Goal: Obtain resource: Download file/media

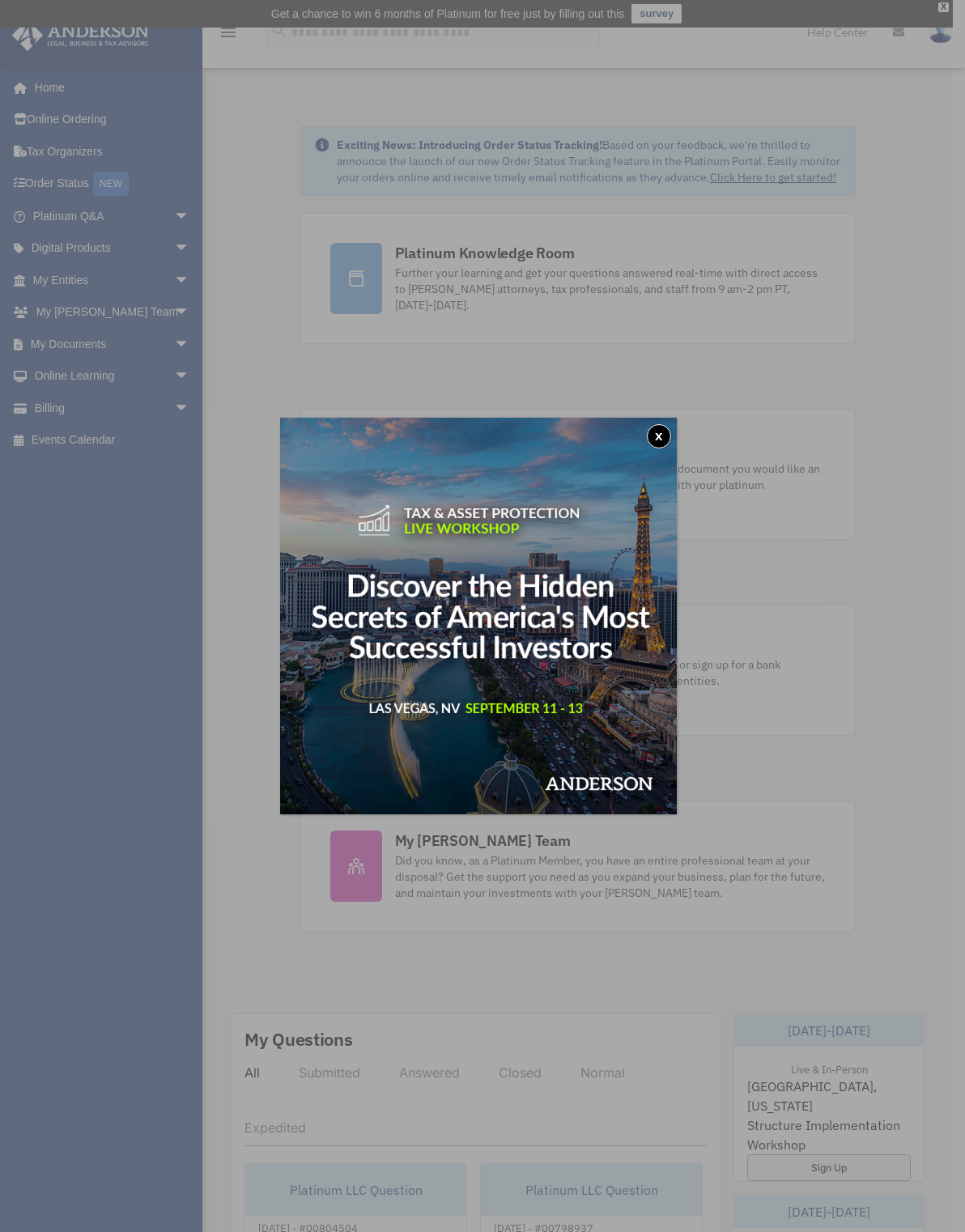
click at [658, 435] on button "x" at bounding box center [659, 436] width 24 height 24
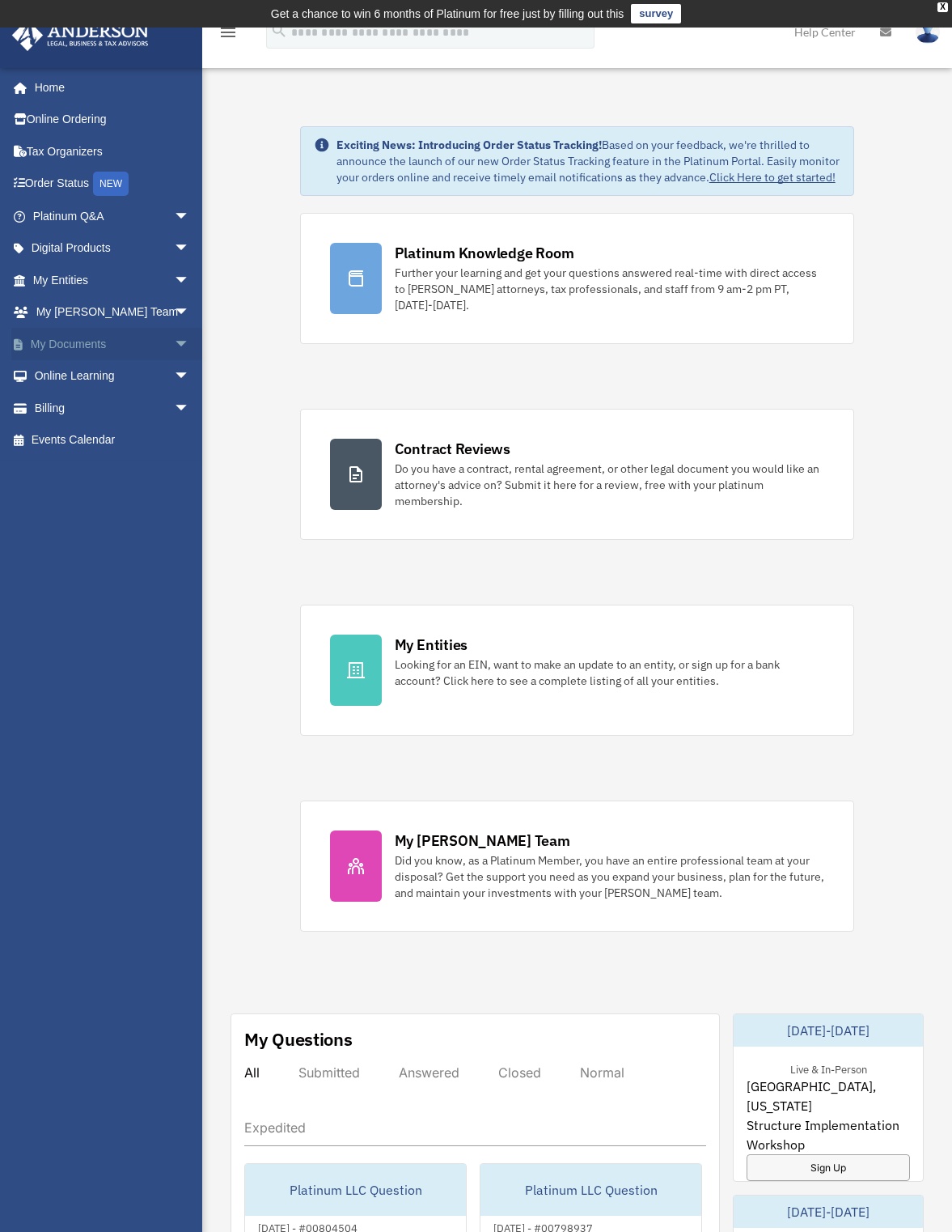
click at [174, 342] on span "arrow_drop_down" at bounding box center [190, 344] width 32 height 33
click at [137, 374] on link "Box" at bounding box center [119, 376] width 191 height 32
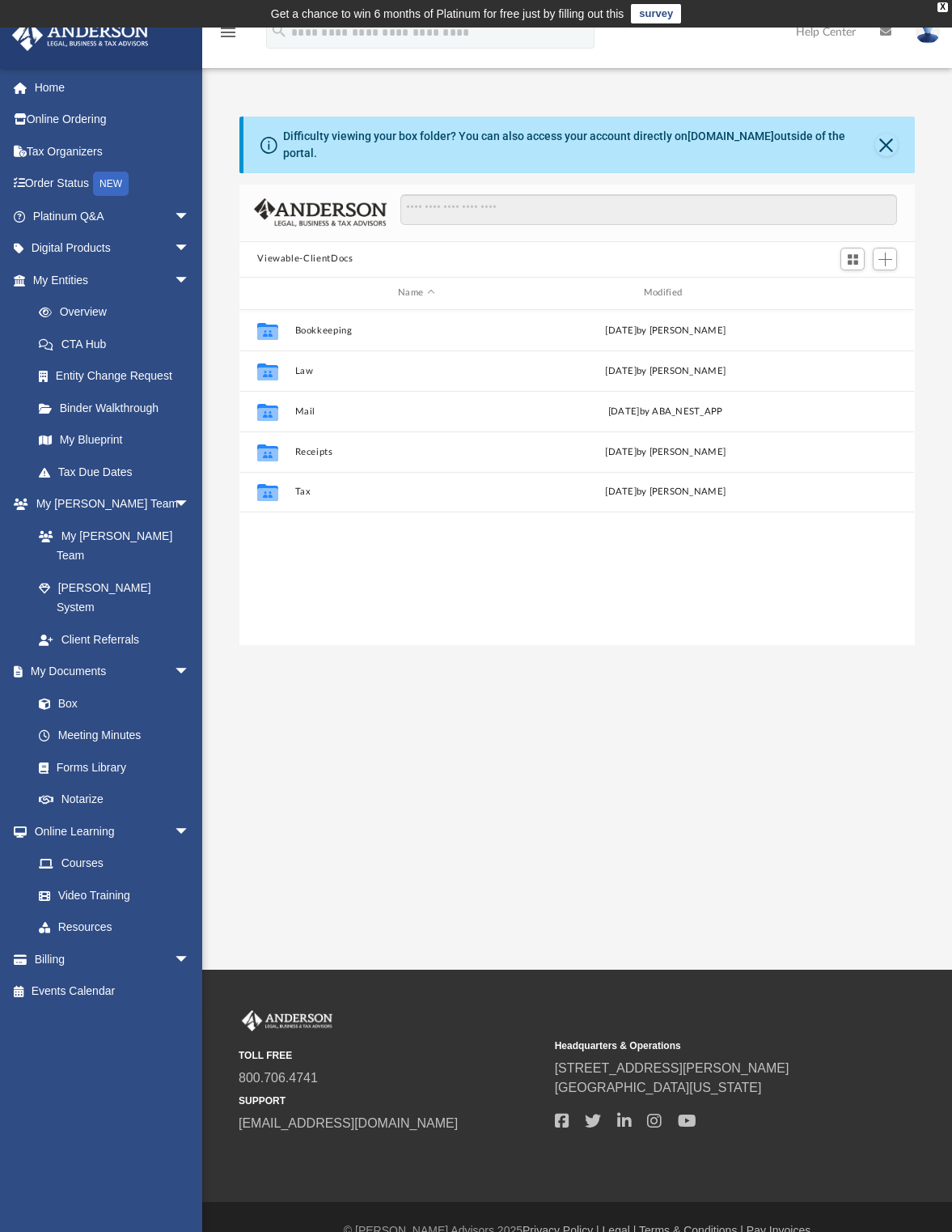
scroll to position [356, 664]
click at [302, 366] on button "Law" at bounding box center [417, 371] width 243 height 11
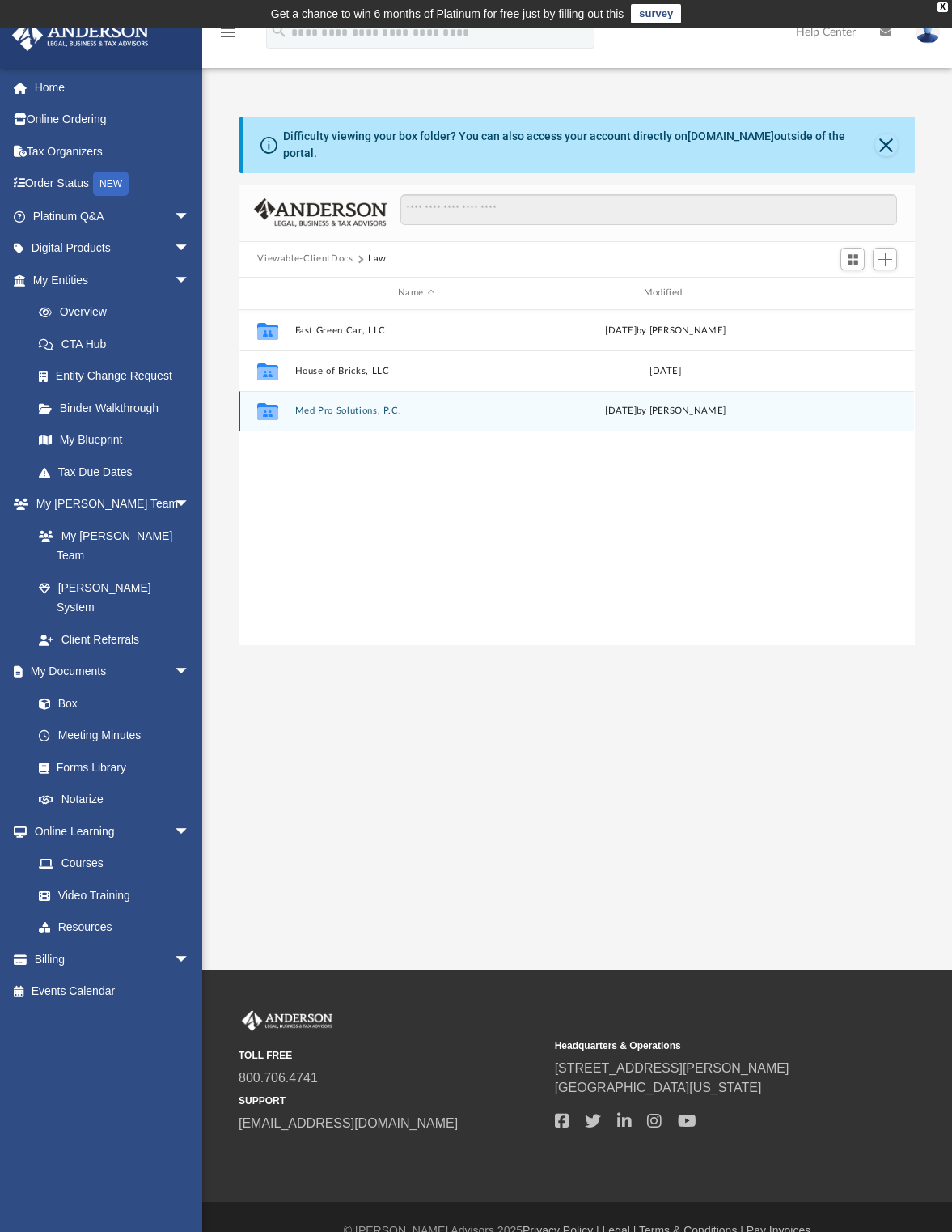
click at [329, 406] on button "Med Pro Solutions, P.C." at bounding box center [417, 411] width 243 height 11
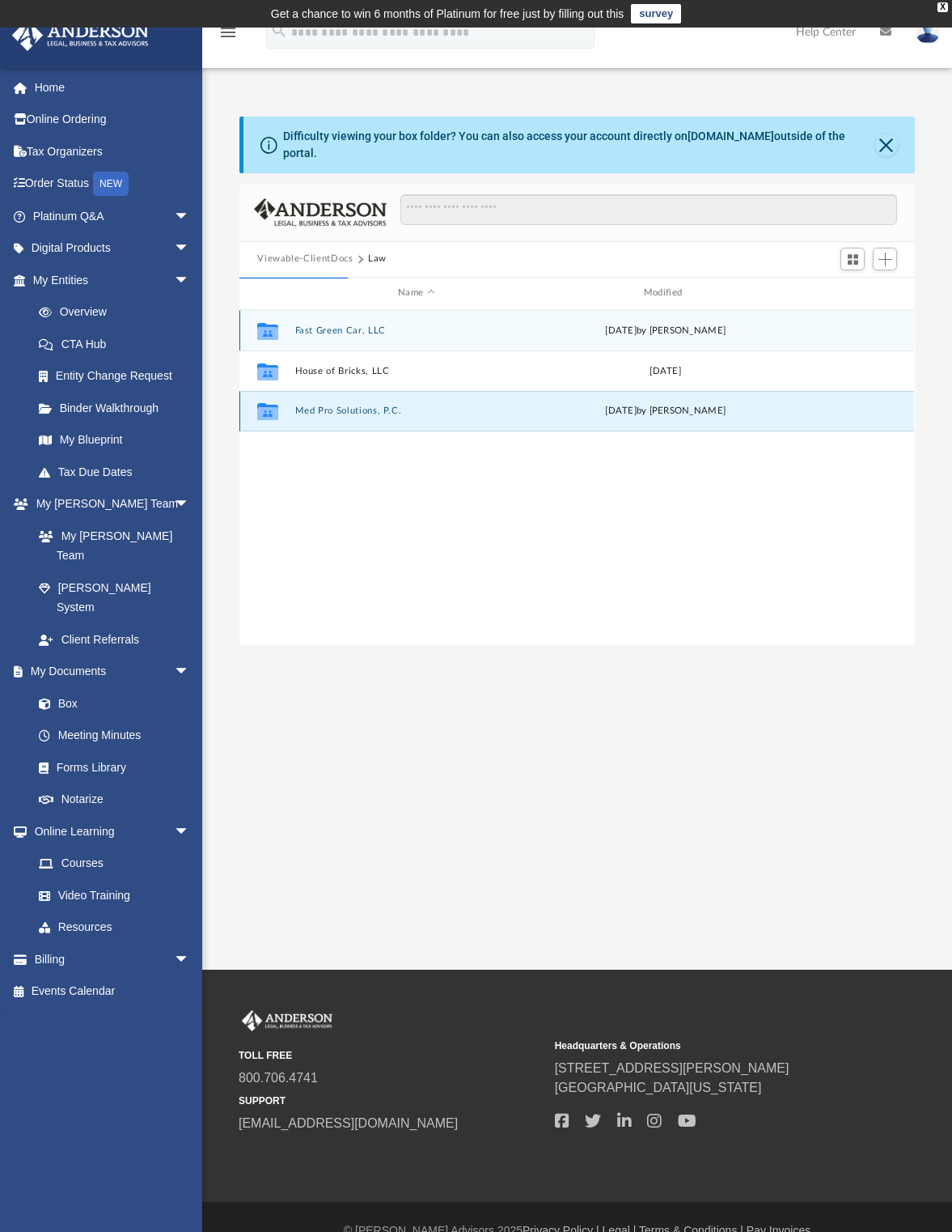
click at [358, 406] on button "Med Pro Solutions, P.C." at bounding box center [417, 411] width 243 height 11
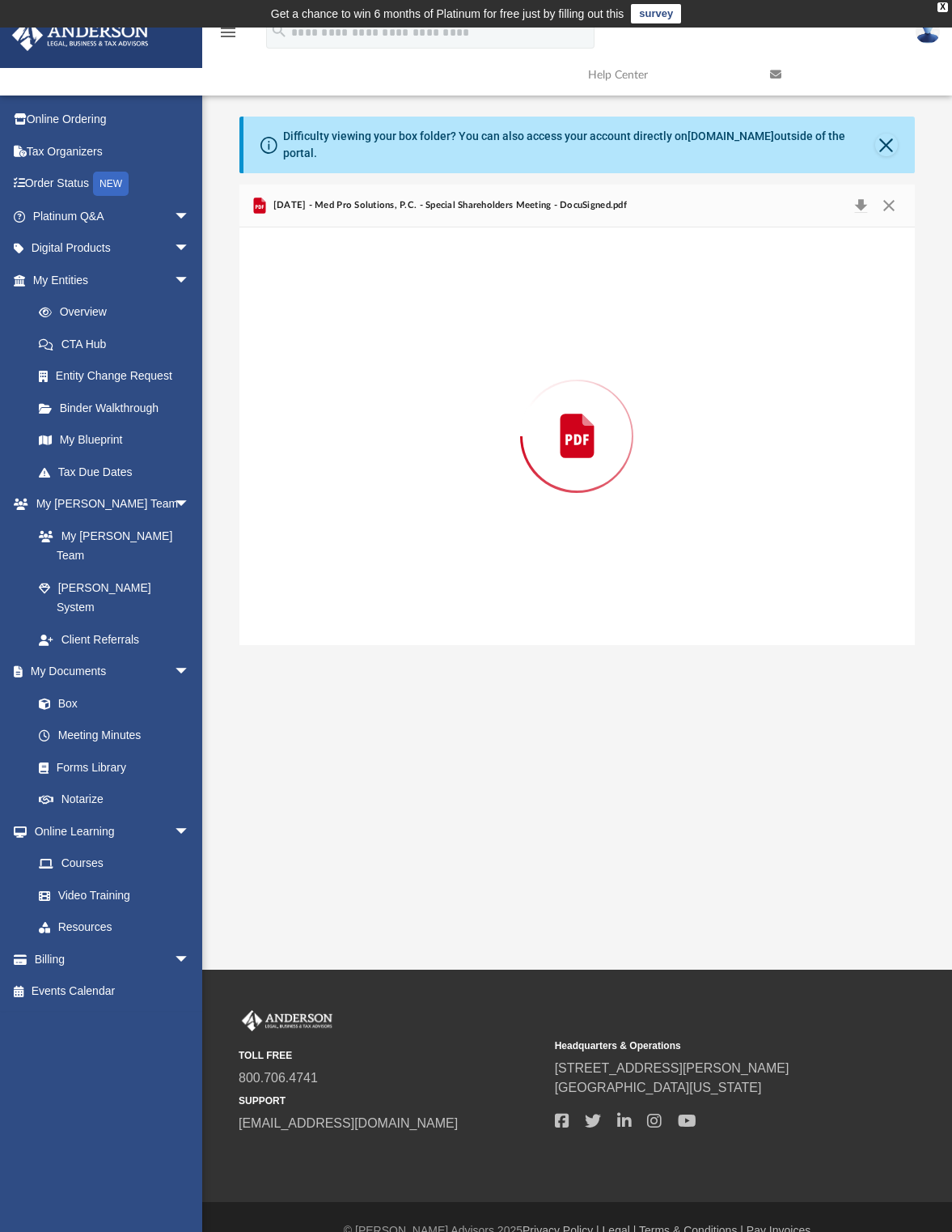
click at [358, 396] on div "Preview" at bounding box center [576, 436] width 675 height 418
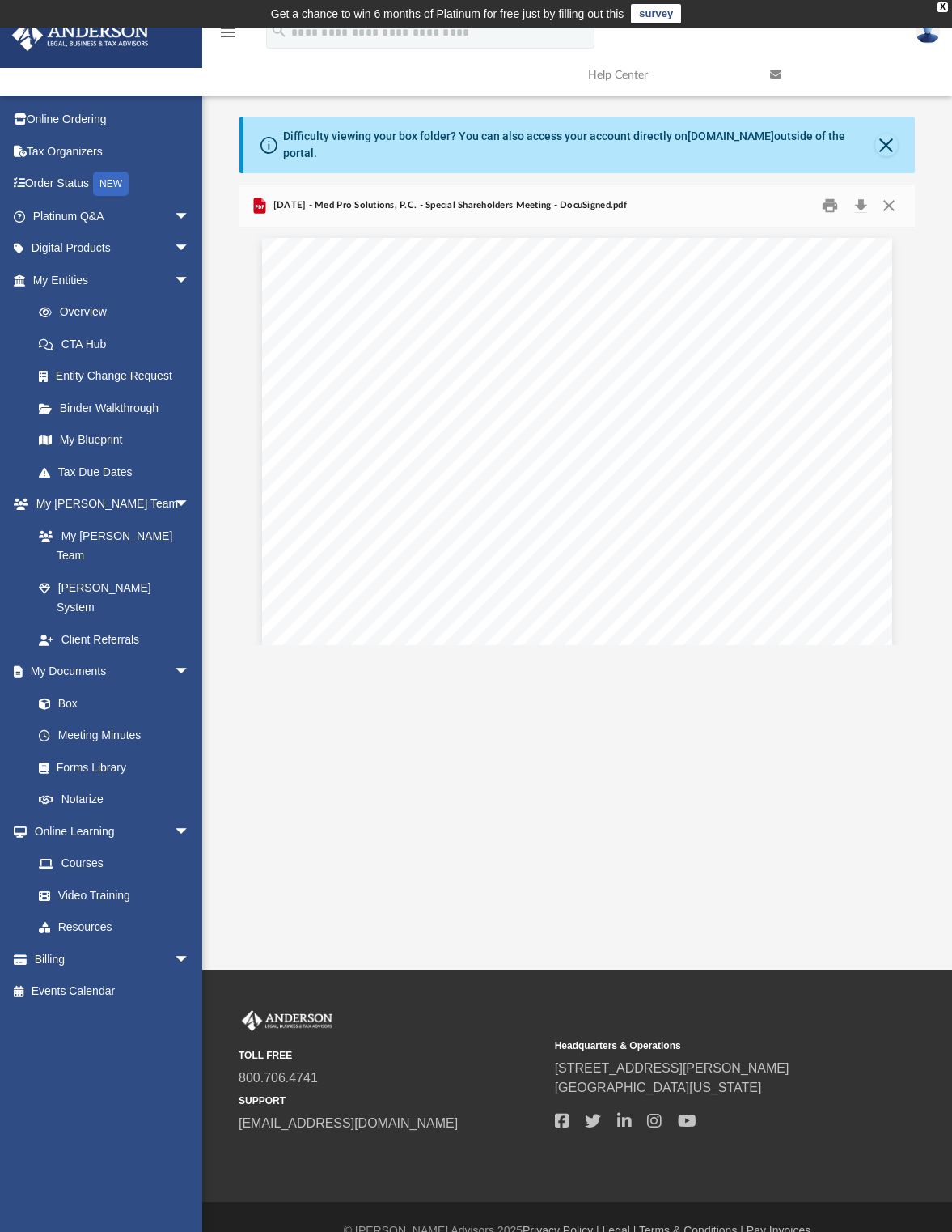
scroll to position [0, 0]
click at [898, 425] on button "Preview" at bounding box center [897, 436] width 36 height 45
click at [892, 192] on button "Close" at bounding box center [889, 204] width 29 height 25
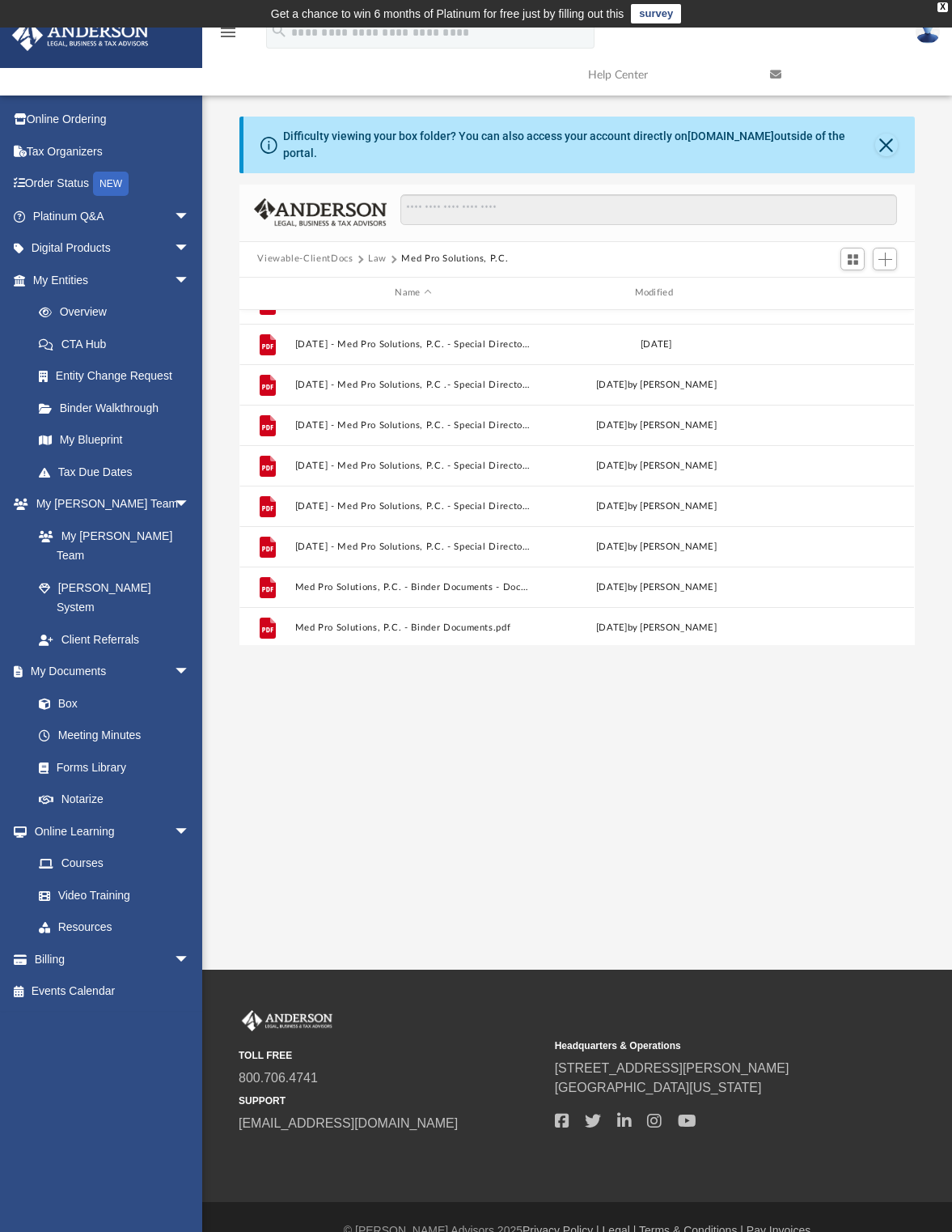
scroll to position [1041, 0]
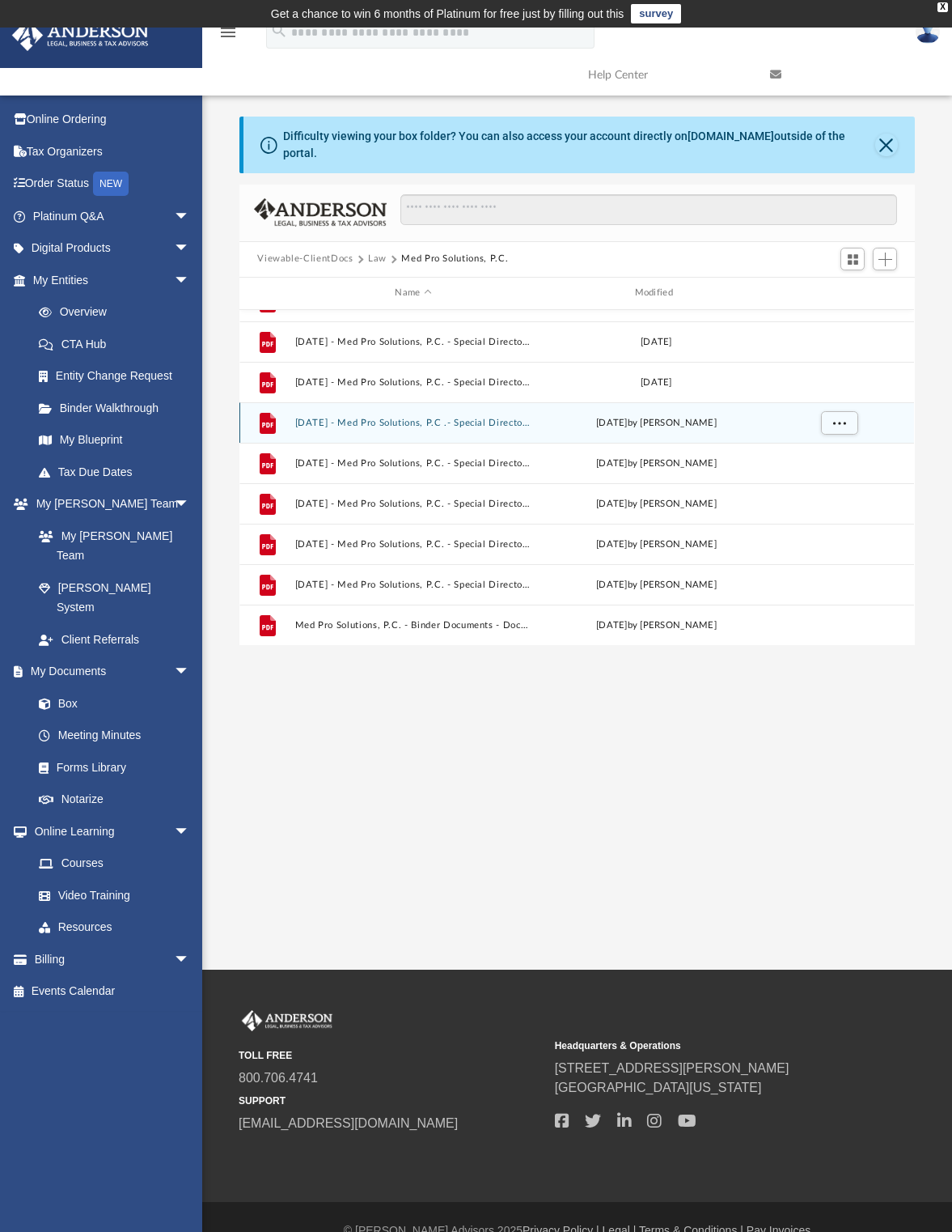
click at [452, 418] on button "2025.04.17 - Med Pro Solutions, P.C .- Special Directors PDF.pdf" at bounding box center [413, 423] width 236 height 11
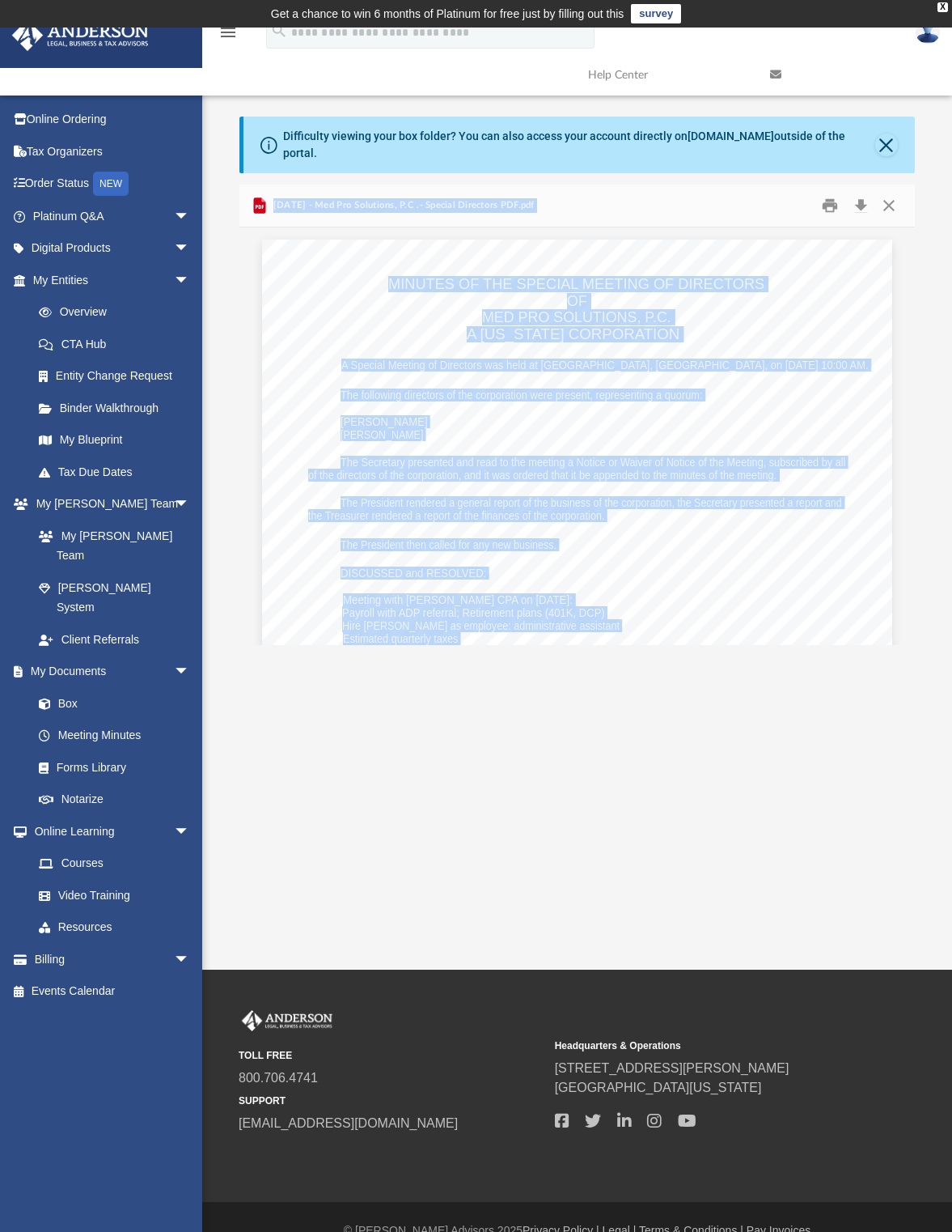
scroll to position [81, 0]
